Goal: Task Accomplishment & Management: Complete application form

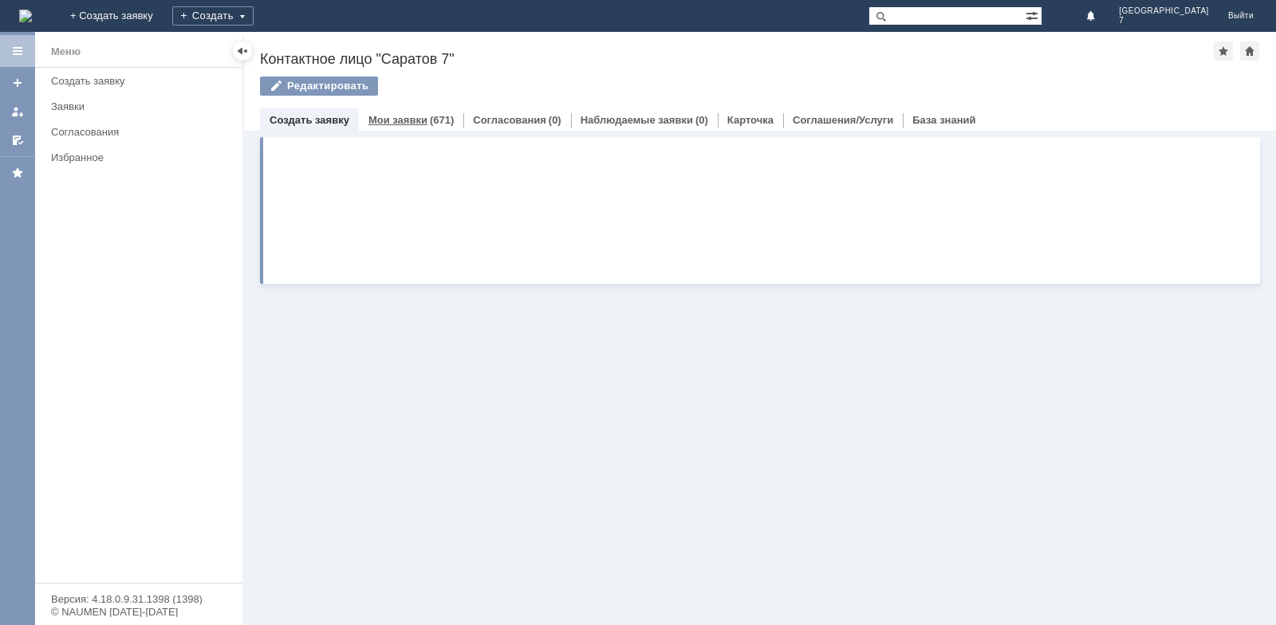
click at [398, 121] on link "Мои заявки" at bounding box center [398, 120] width 59 height 12
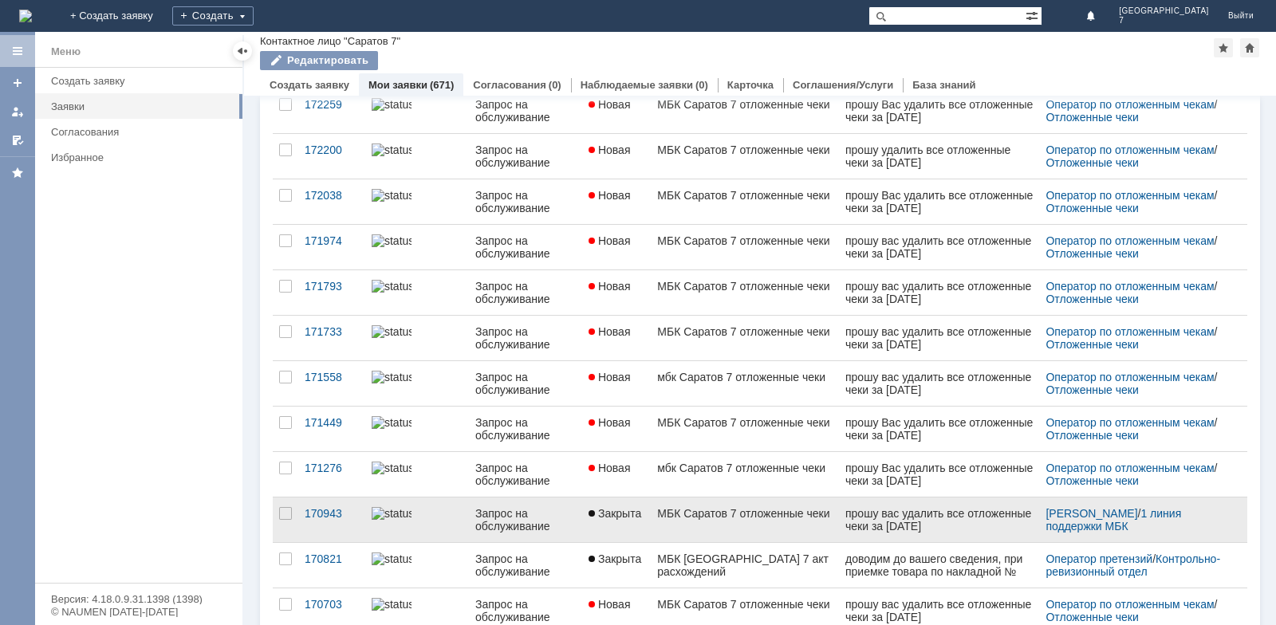
click at [641, 508] on span "Закрыта" at bounding box center [615, 513] width 53 height 13
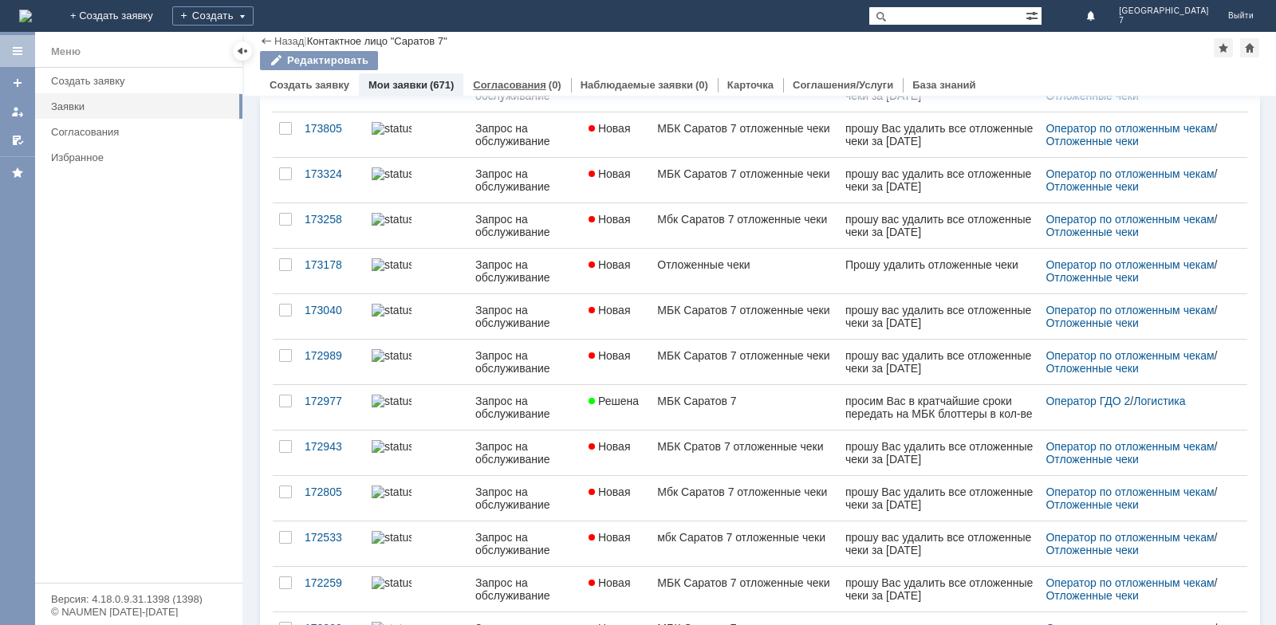
click at [507, 85] on link "Согласования" at bounding box center [509, 85] width 73 height 12
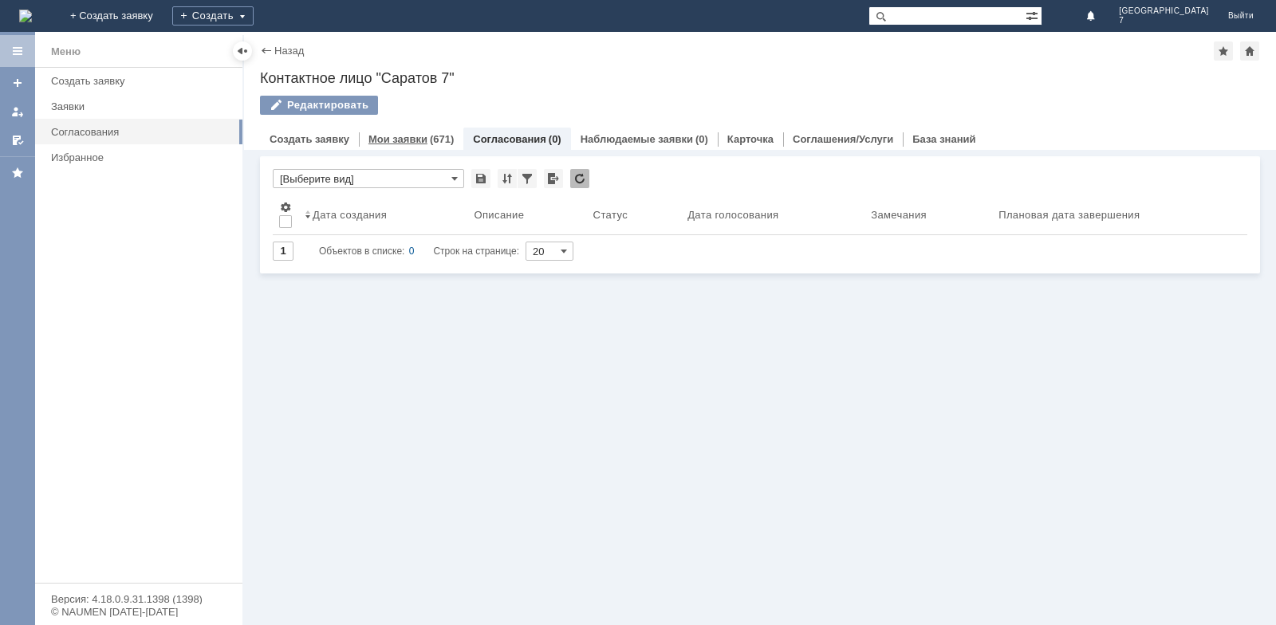
click at [398, 137] on link "Мои заявки" at bounding box center [398, 139] width 59 height 12
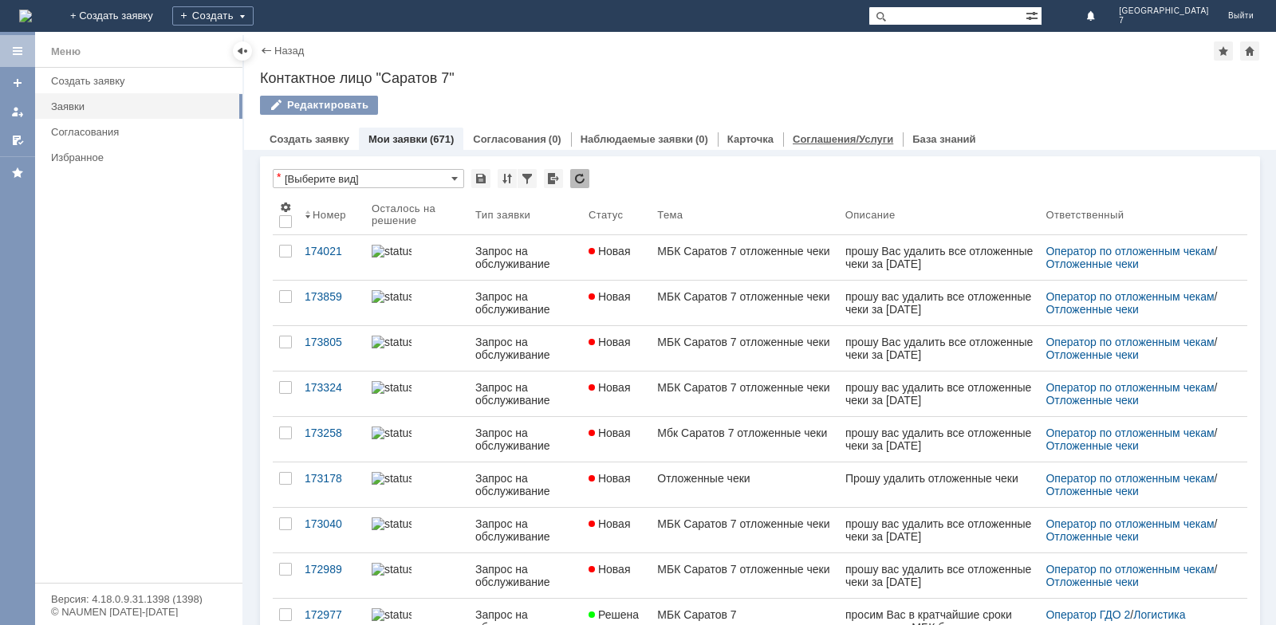
click at [801, 137] on link "Соглашения/Услуги" at bounding box center [843, 139] width 101 height 12
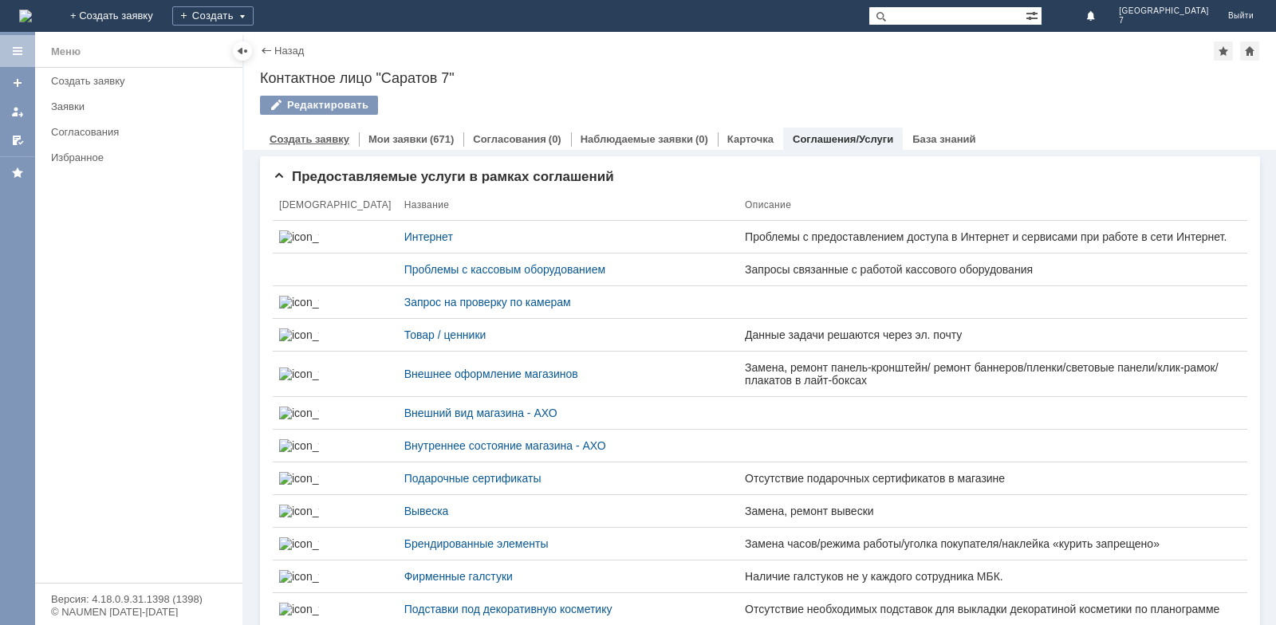
click at [289, 137] on link "Создать заявку" at bounding box center [310, 139] width 80 height 12
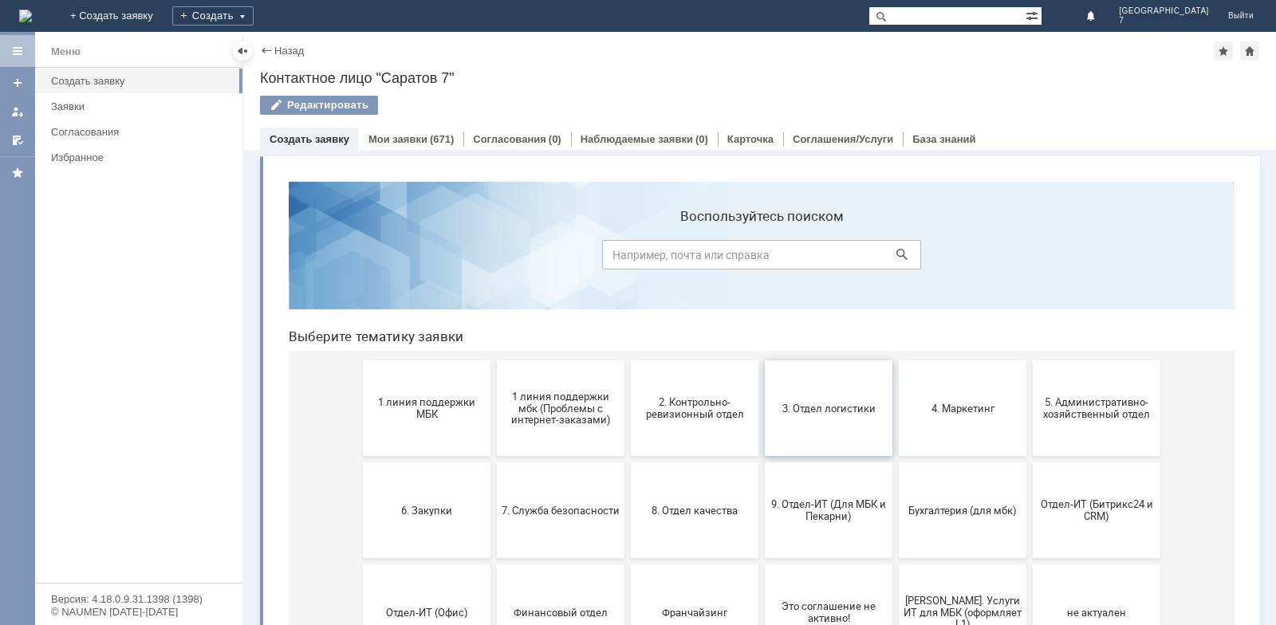
click at [804, 407] on span "3. Отдел логистики" at bounding box center [829, 408] width 118 height 12
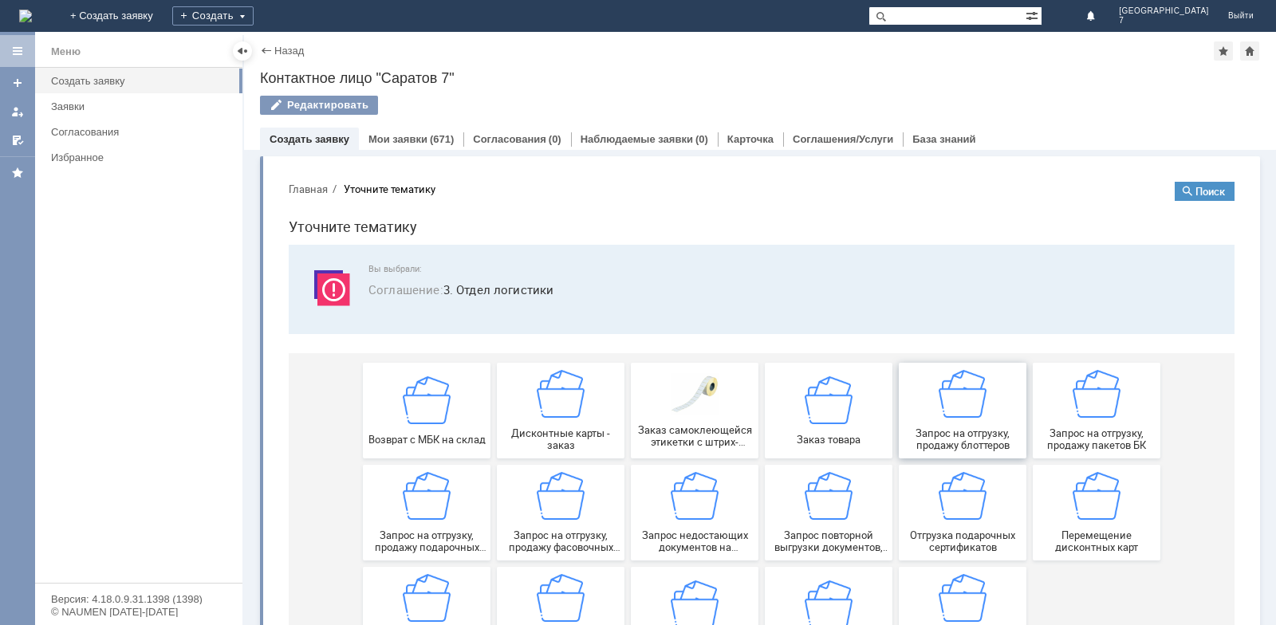
click at [961, 432] on span "Запрос на отгрузку, продажу блоттеров" at bounding box center [963, 440] width 118 height 24
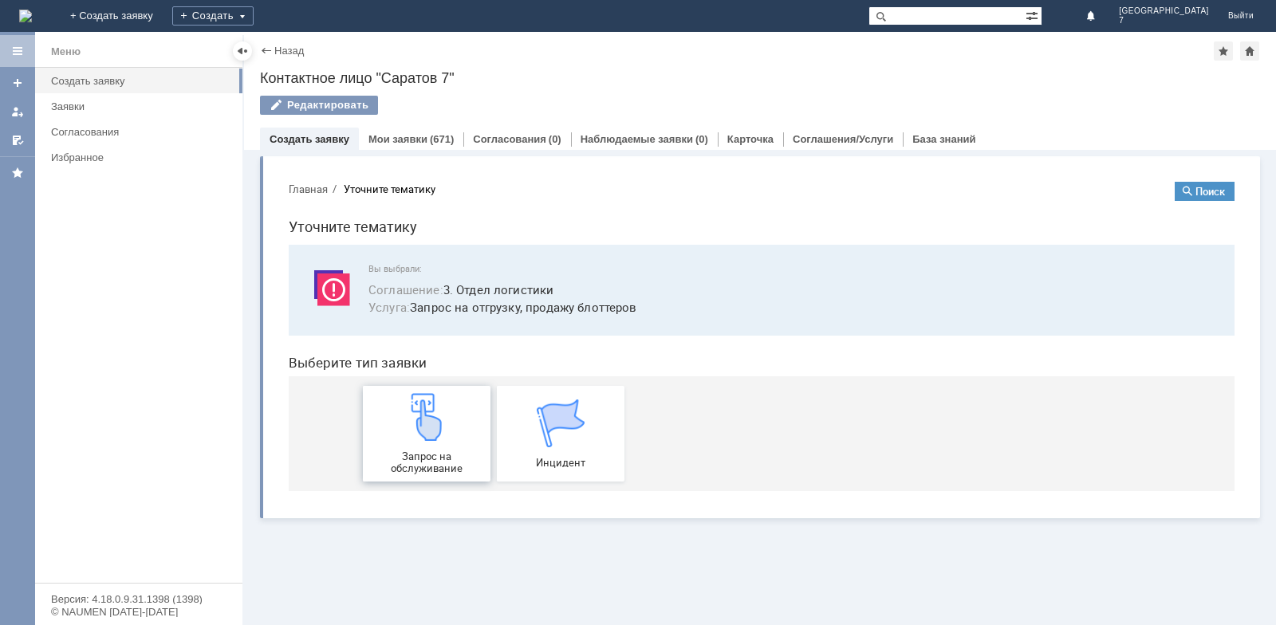
click at [413, 439] on img at bounding box center [427, 417] width 48 height 48
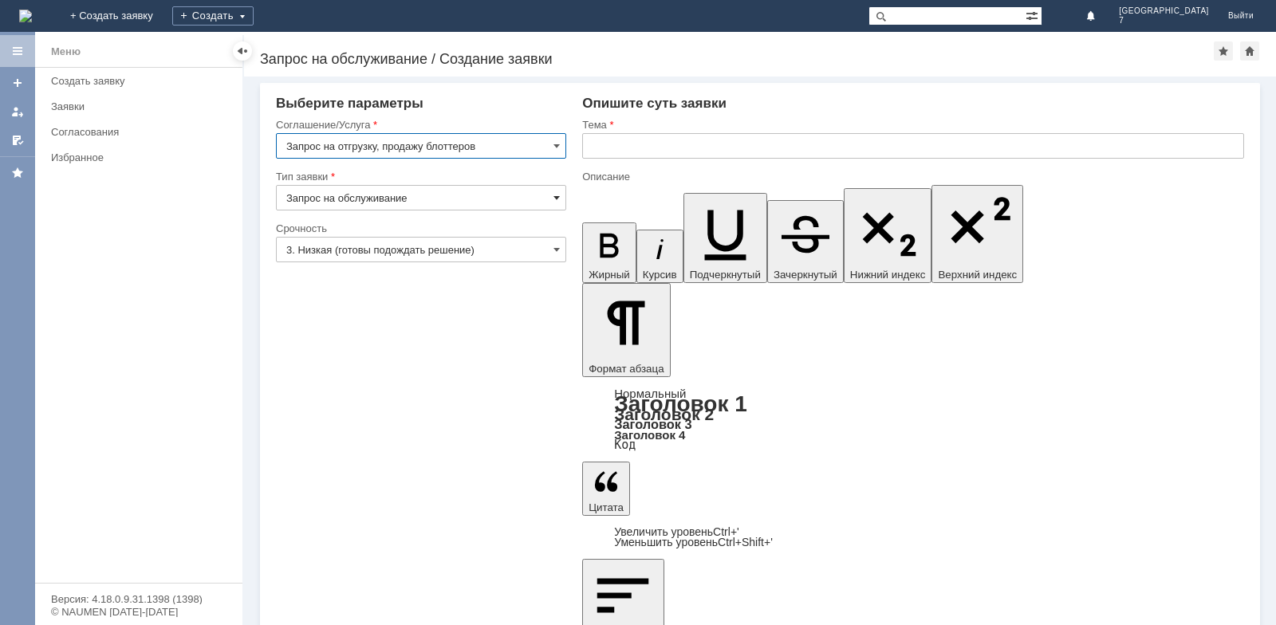
click at [558, 196] on span at bounding box center [557, 197] width 6 height 13
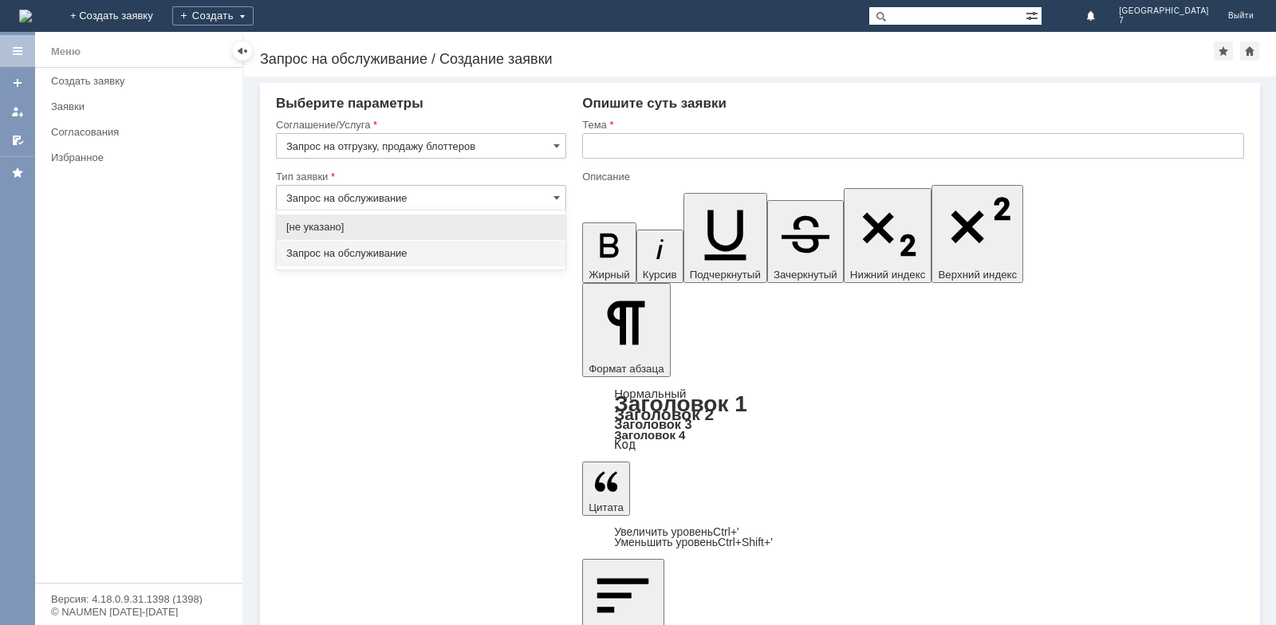
click at [332, 256] on span "Запрос на обслуживание" at bounding box center [421, 253] width 270 height 13
type input "Запрос на обслуживание"
click at [558, 250] on span at bounding box center [557, 249] width 6 height 13
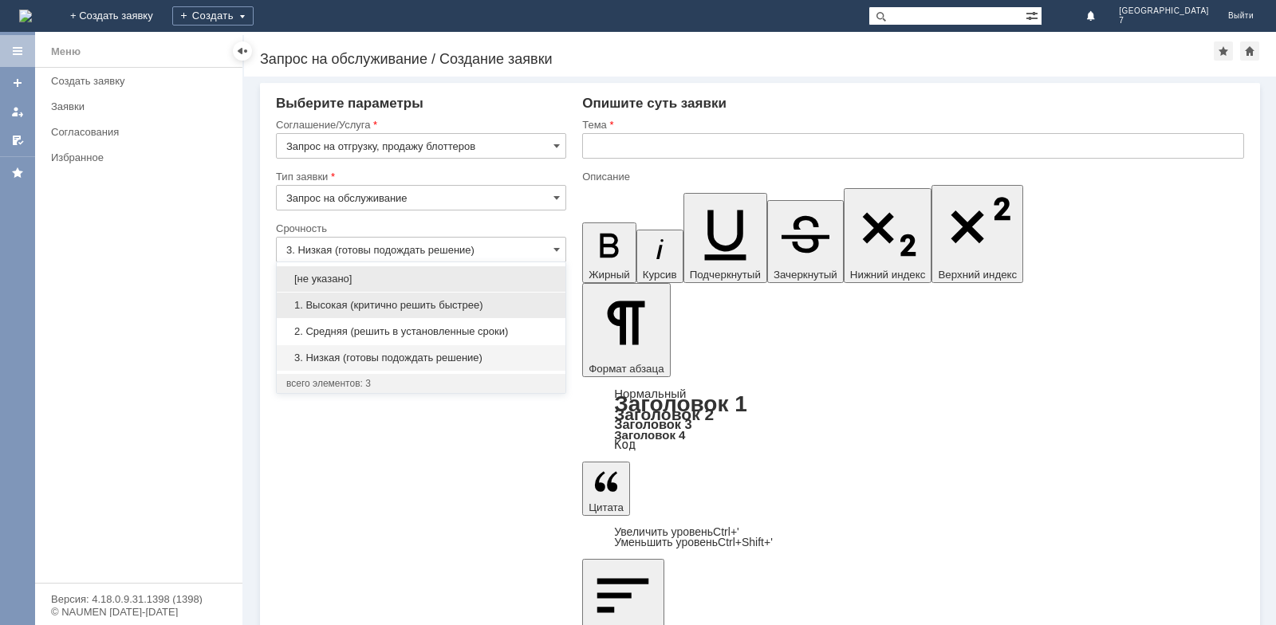
click at [345, 299] on span "1. Высокая (критично решить быстрее)" at bounding box center [421, 305] width 270 height 13
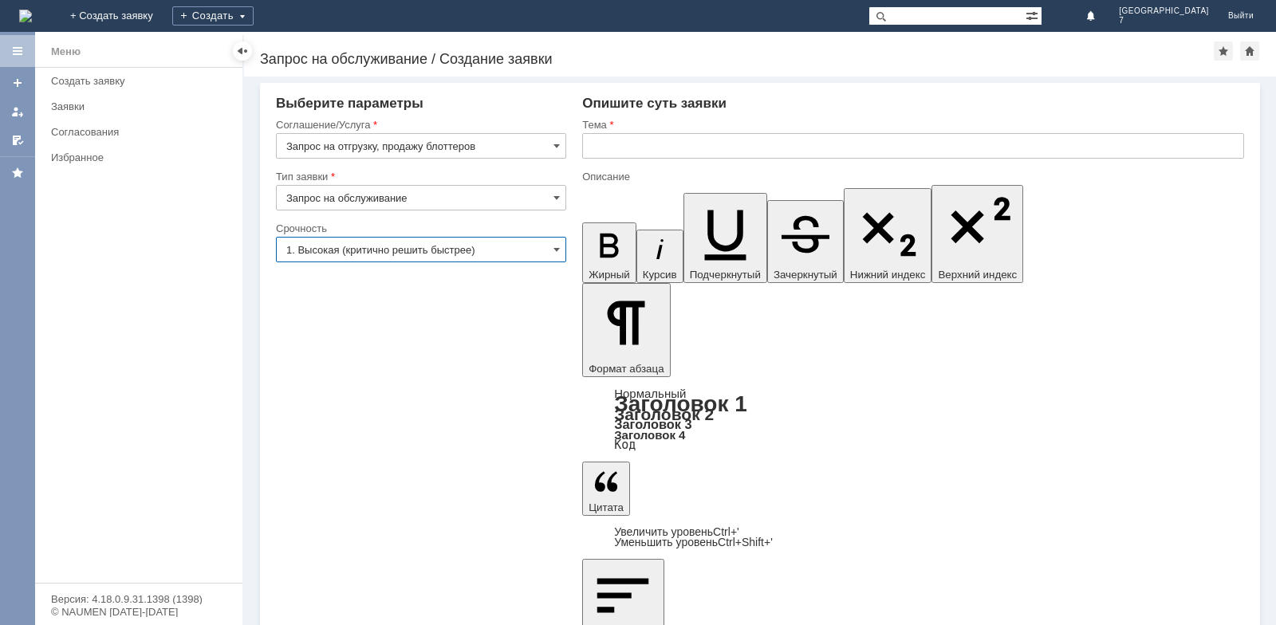
type input "1. Высокая (критично решить быстрее)"
click at [609, 152] on input "text" at bounding box center [913, 146] width 662 height 26
type input "V"
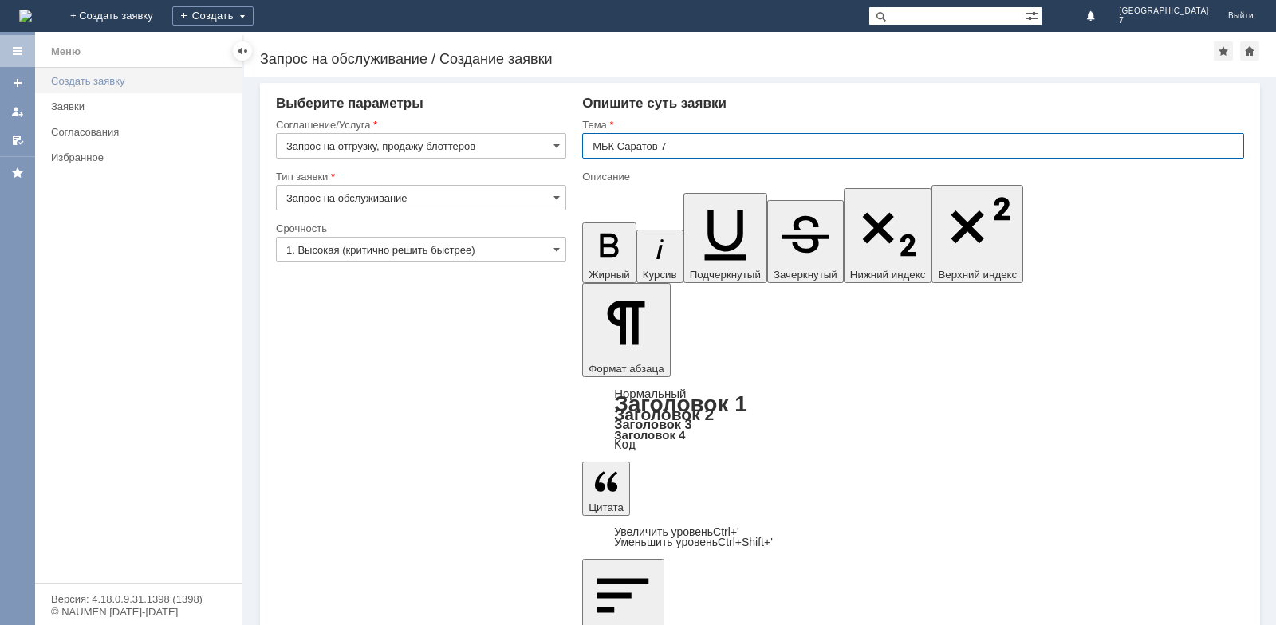
type input "МБК Саратов 7"
click at [107, 86] on div "Создать заявку" at bounding box center [142, 81] width 182 height 12
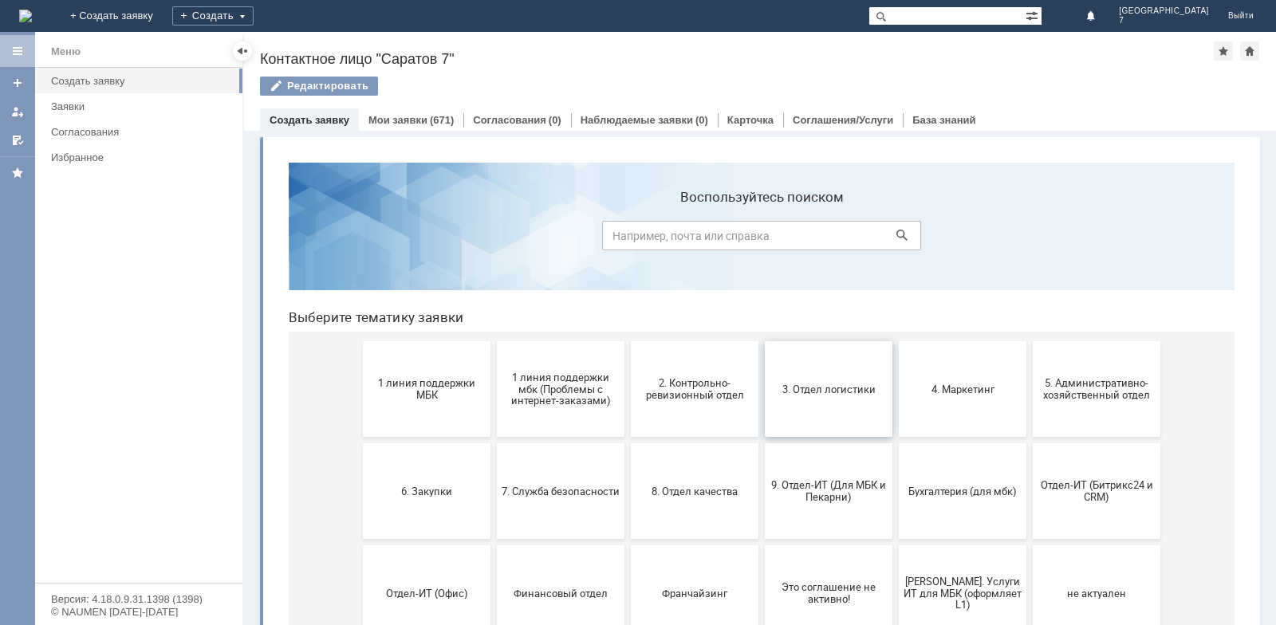
click at [815, 385] on span "3. Отдел логистики" at bounding box center [829, 389] width 118 height 12
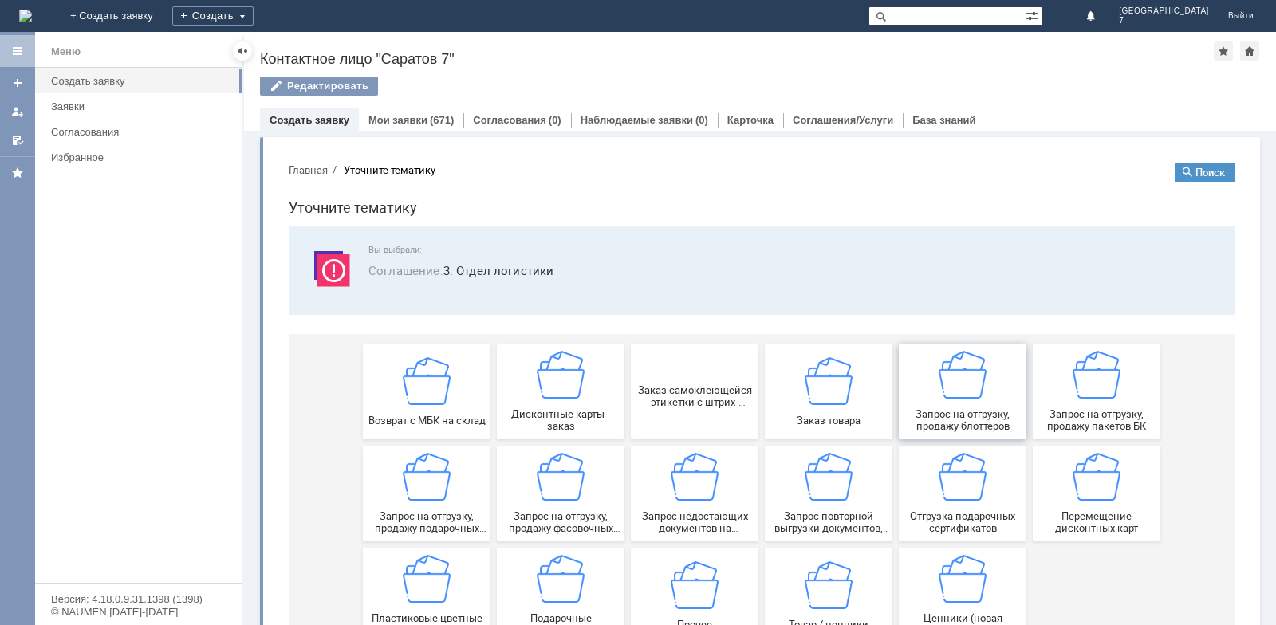
click at [965, 408] on div "Запрос на отгрузку, продажу блоттеров" at bounding box center [963, 391] width 118 height 81
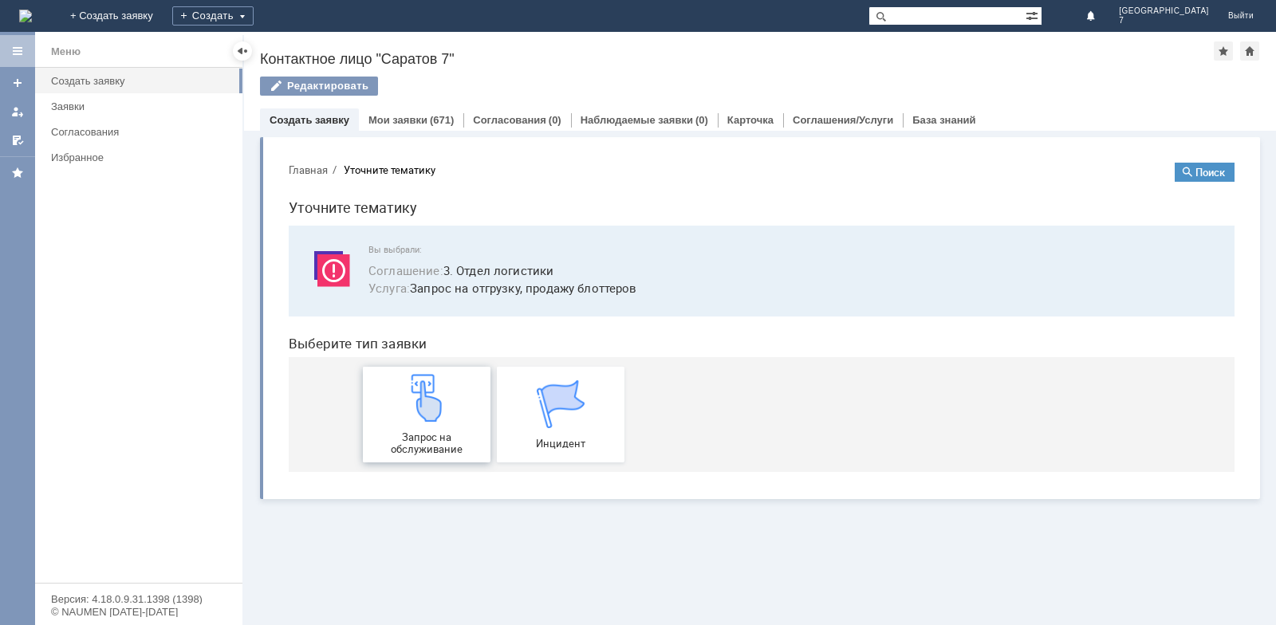
click at [419, 440] on span "Запрос на обслуживание" at bounding box center [427, 444] width 118 height 24
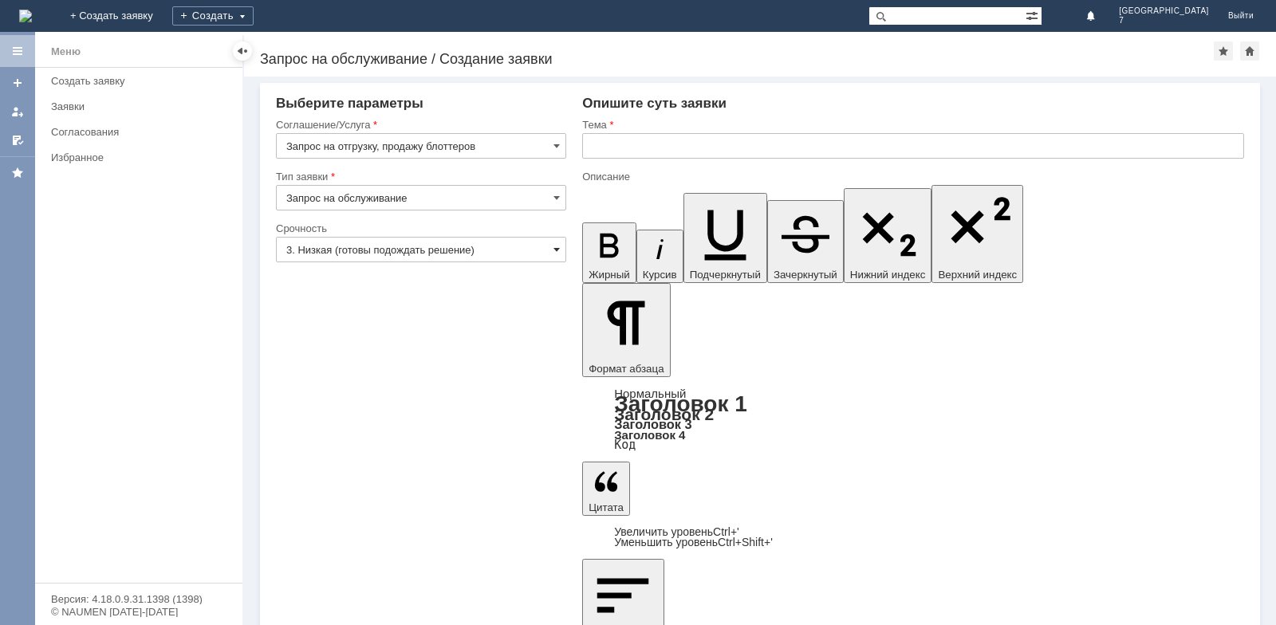
click at [558, 250] on span at bounding box center [557, 249] width 6 height 13
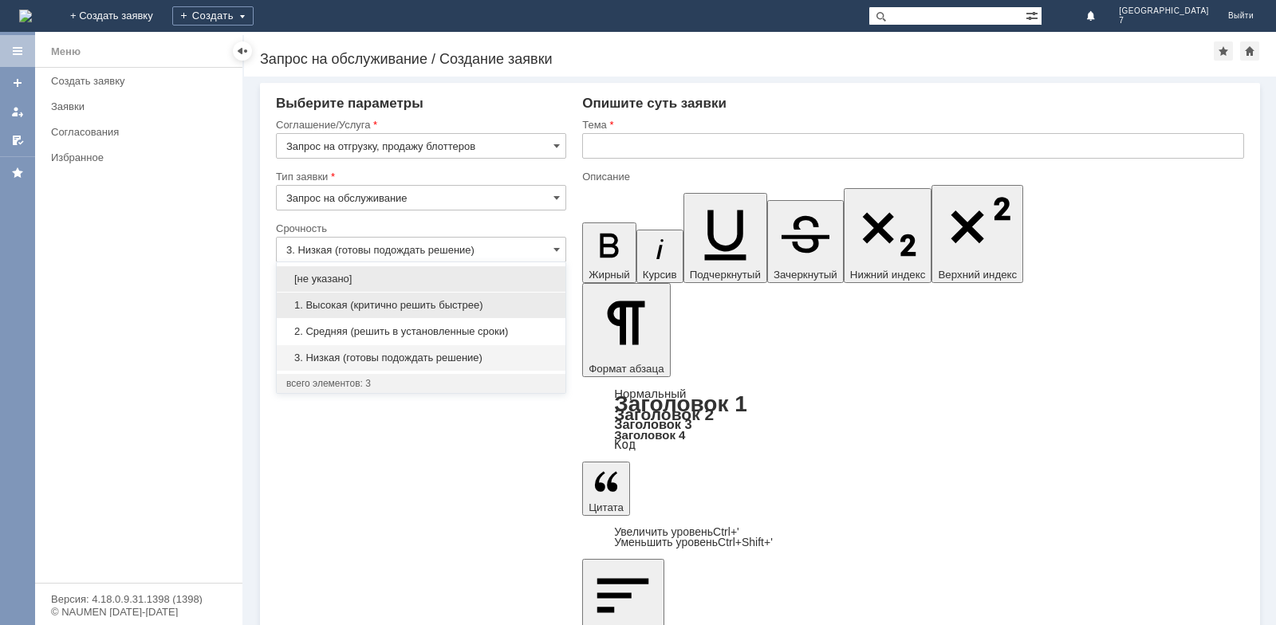
click at [374, 307] on span "1. Высокая (критично решить быстрее)" at bounding box center [421, 305] width 270 height 13
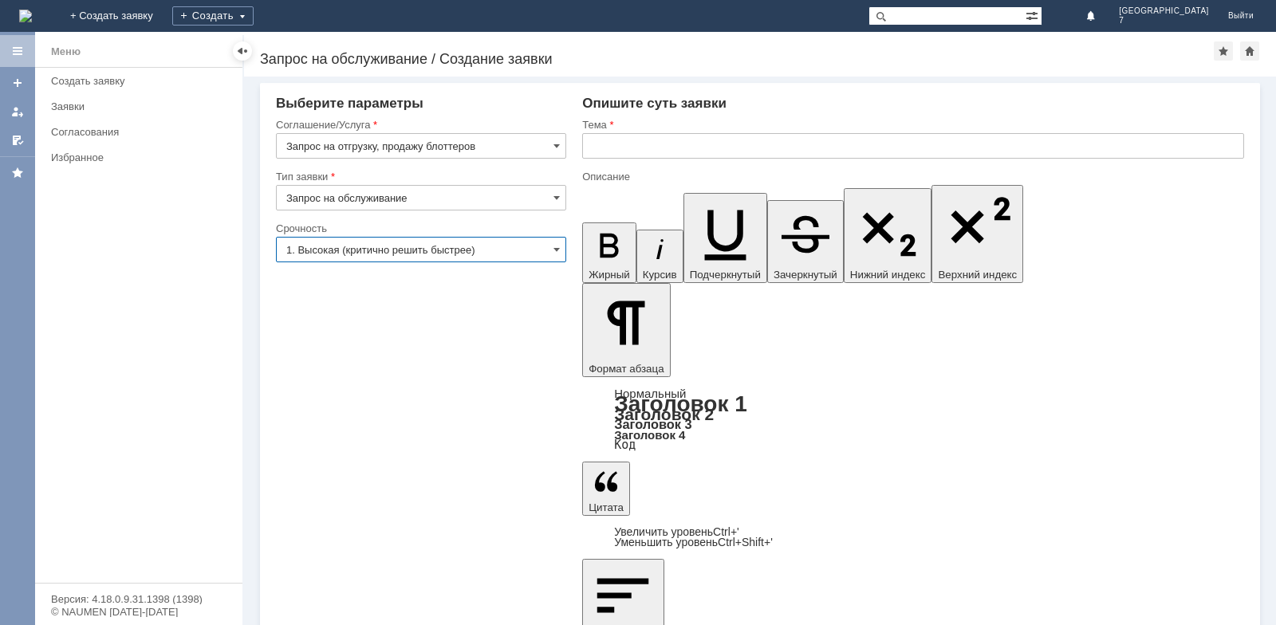
type input "1. Высокая (критично решить быстрее)"
click at [599, 150] on input "text" at bounding box center [913, 146] width 662 height 26
click at [628, 144] on input "[PERSON_NAME] 7" at bounding box center [913, 146] width 662 height 26
click at [632, 148] on input "[PERSON_NAME] 7" at bounding box center [913, 146] width 662 height 26
type input "МБК Саратов 7"
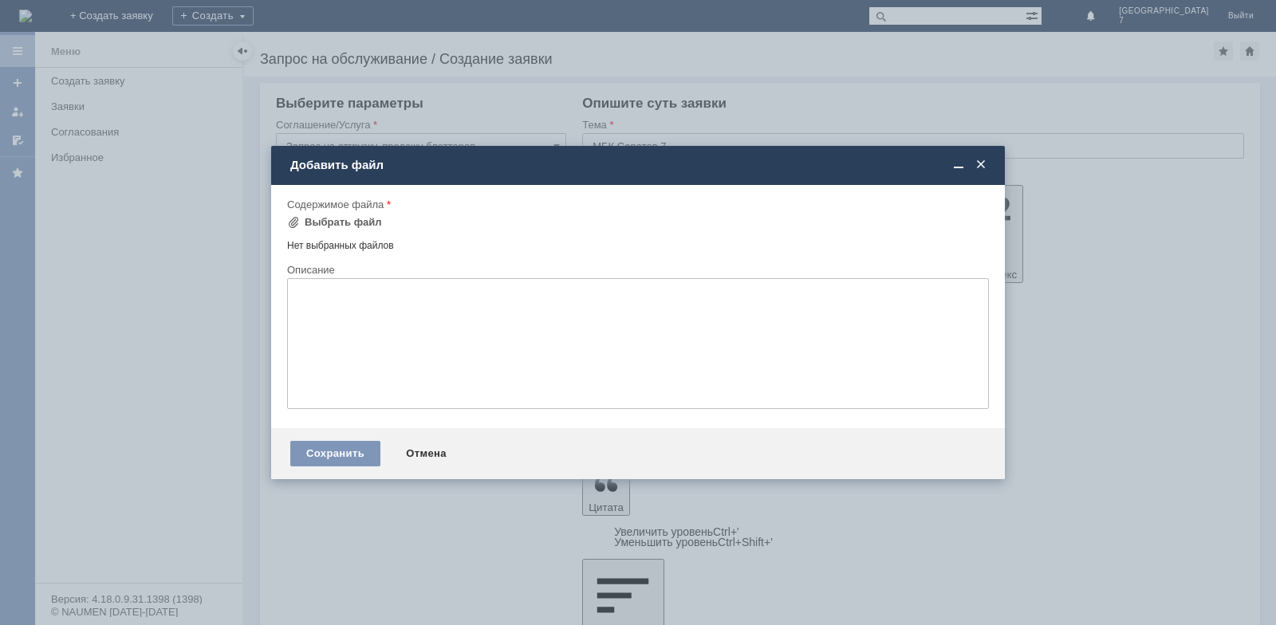
click at [980, 170] on span at bounding box center [981, 165] width 16 height 14
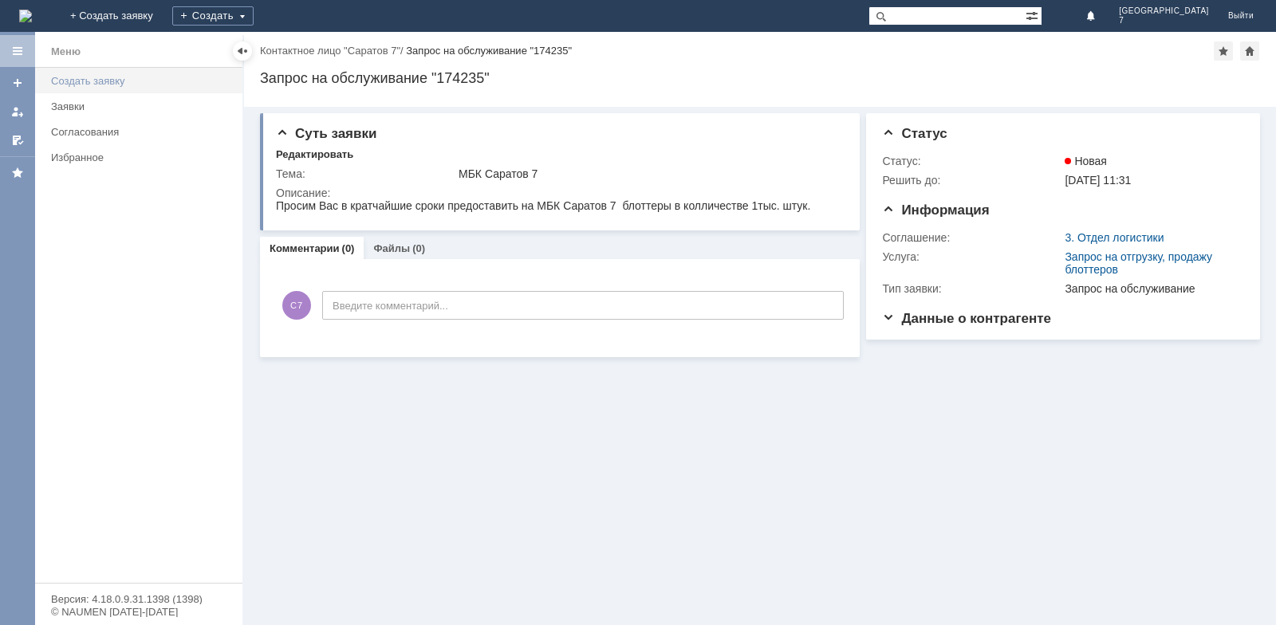
click at [73, 82] on div "Создать заявку" at bounding box center [142, 81] width 182 height 12
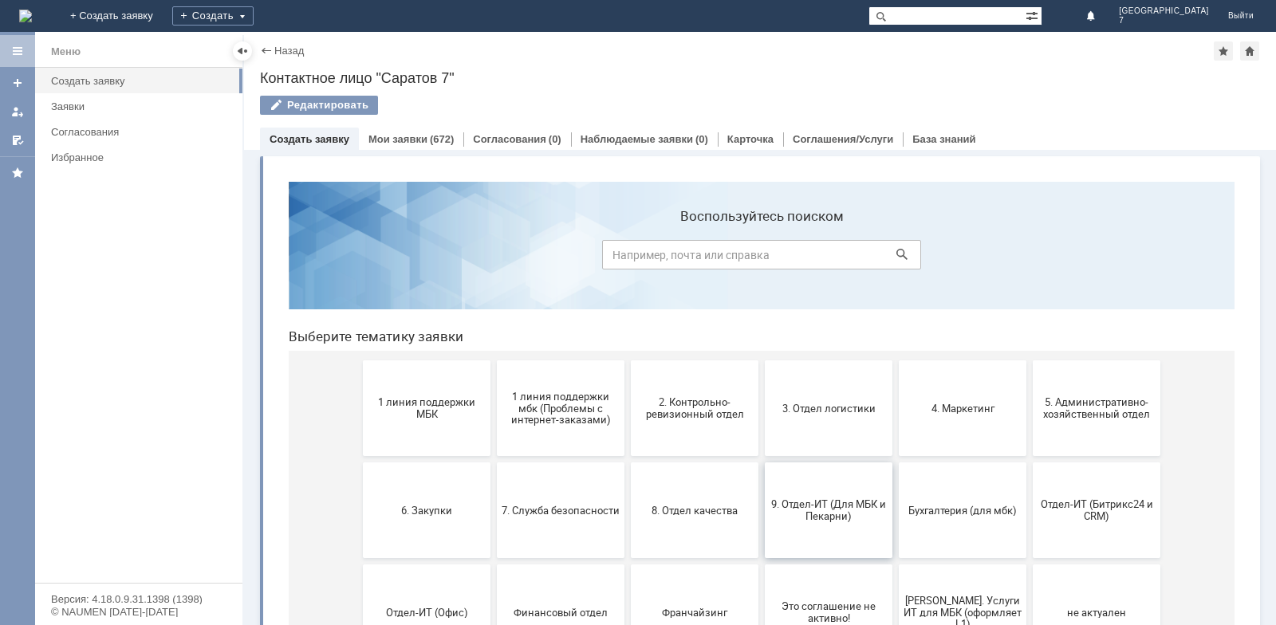
click at [832, 513] on span "9. Отдел-ИТ (Для МБК и Пекарни)" at bounding box center [829, 511] width 118 height 24
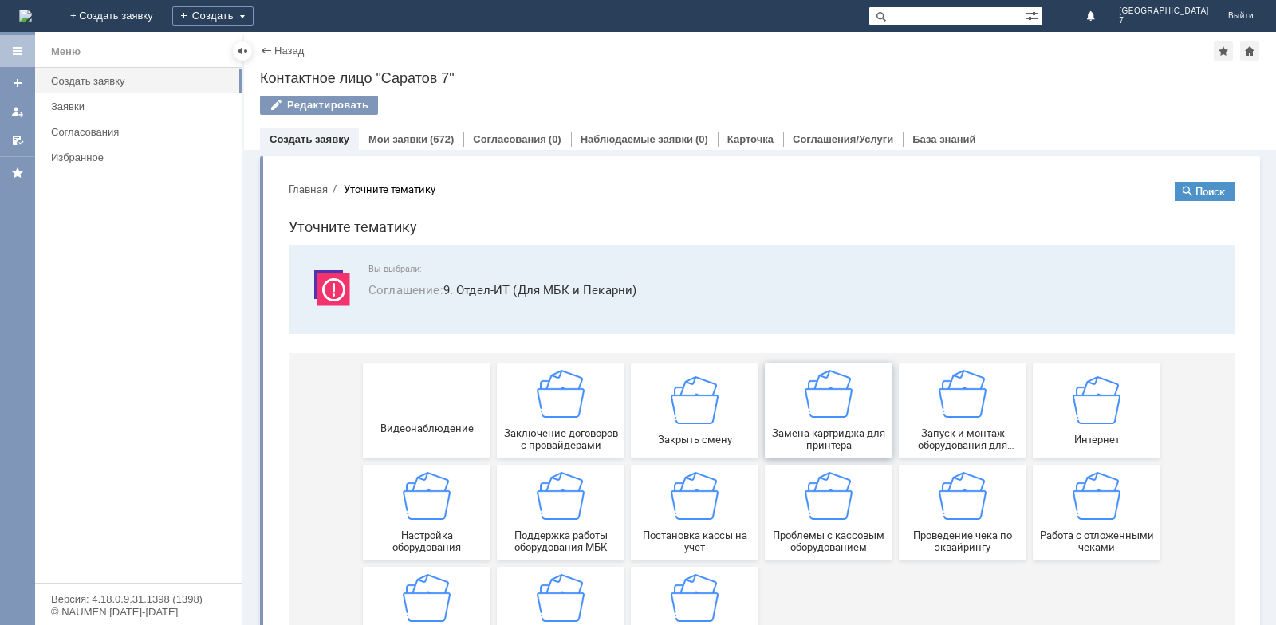
click at [819, 437] on span "Замена картриджа для принтера" at bounding box center [829, 440] width 118 height 24
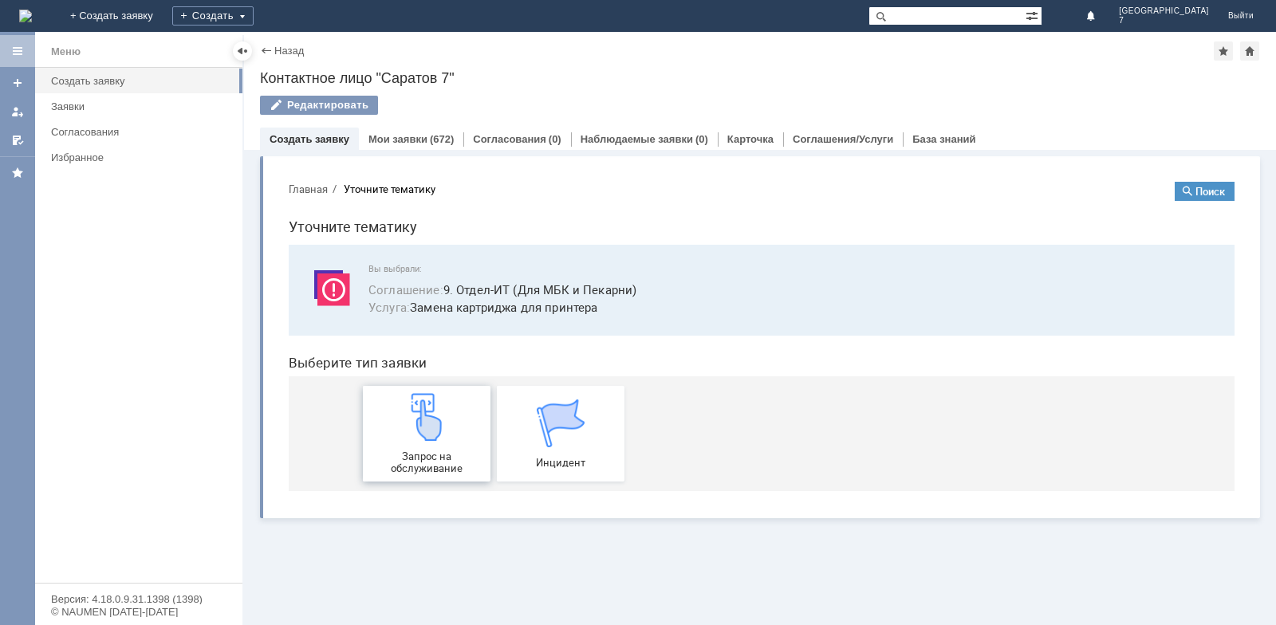
click at [431, 440] on img at bounding box center [427, 417] width 48 height 48
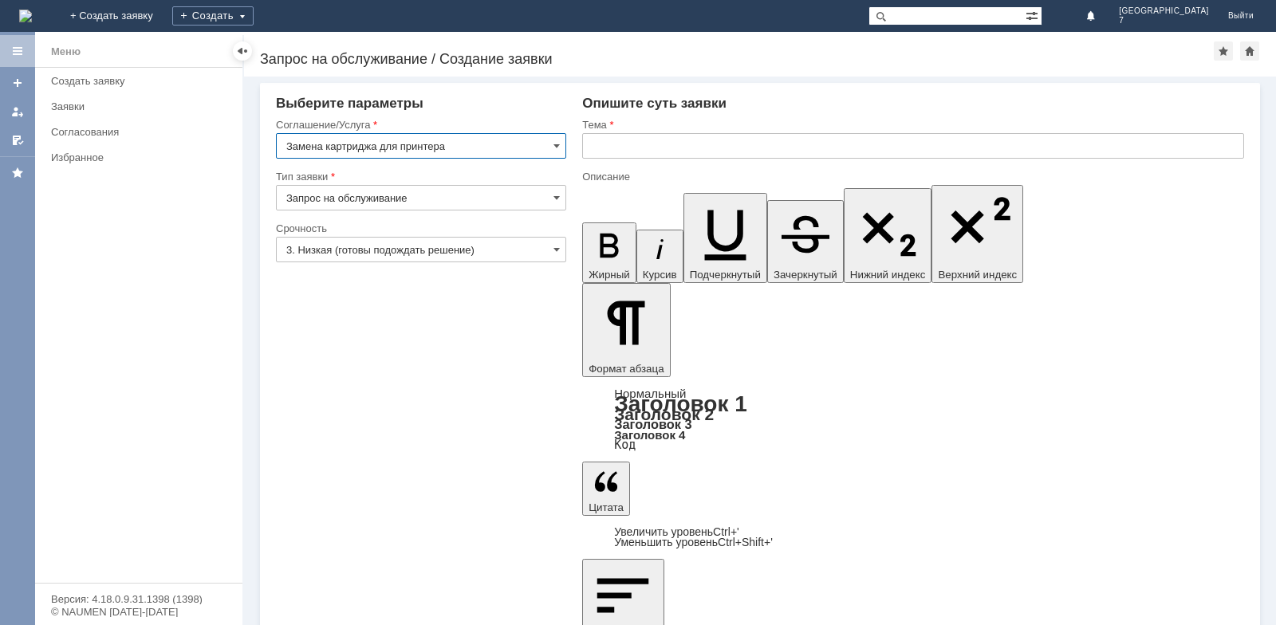
click at [609, 144] on input "text" at bounding box center [913, 146] width 662 height 26
click at [554, 247] on span at bounding box center [557, 249] width 6 height 13
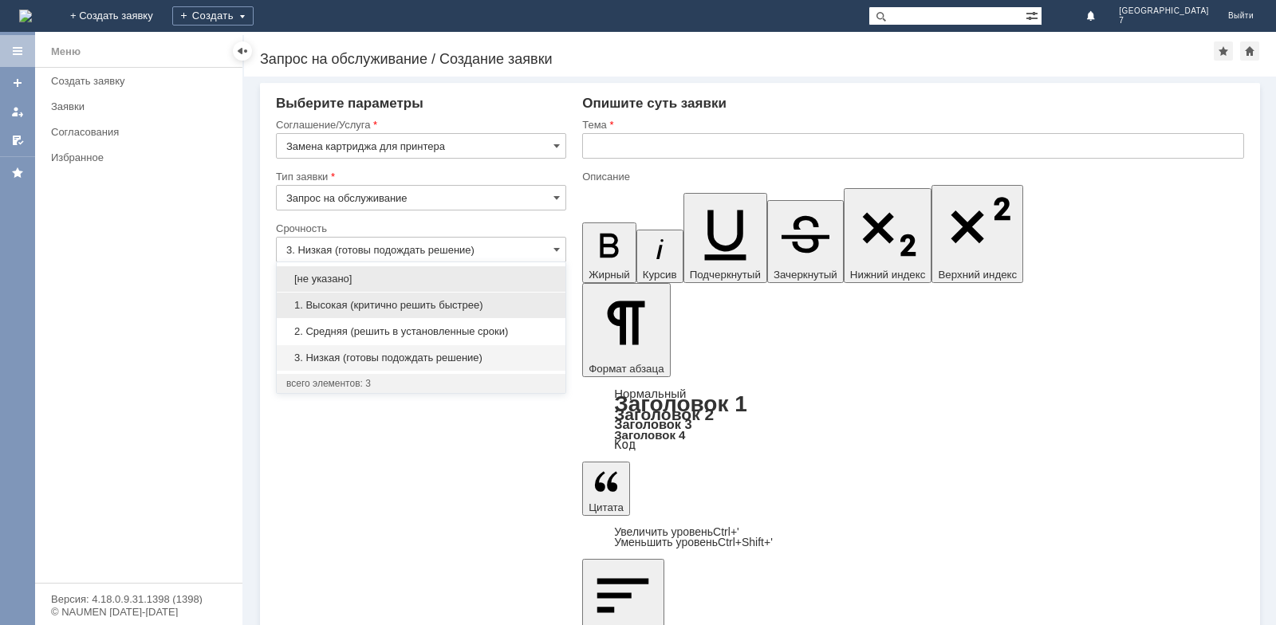
click at [353, 304] on span "1. Высокая (критично решить быстрее)" at bounding box center [421, 305] width 270 height 13
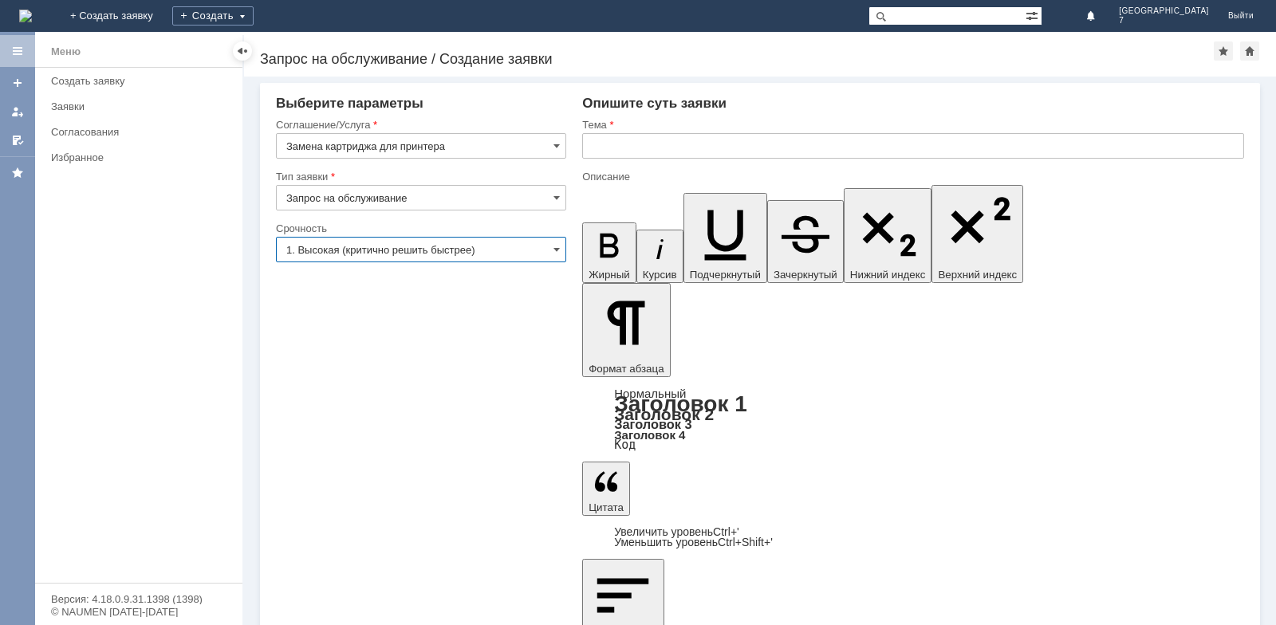
type input "1. Высокая (критично решить быстрее)"
click at [598, 146] on input "text" at bounding box center [913, 146] width 662 height 26
type input "МБК Саратов 7"
